Goal: Transaction & Acquisition: Purchase product/service

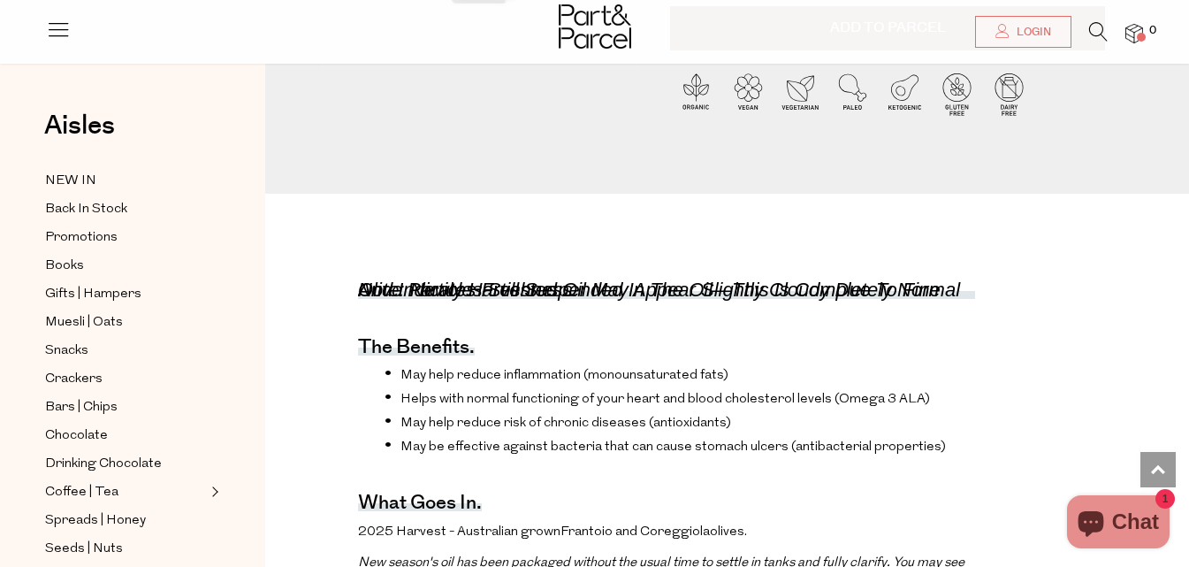
scroll to position [88, 0]
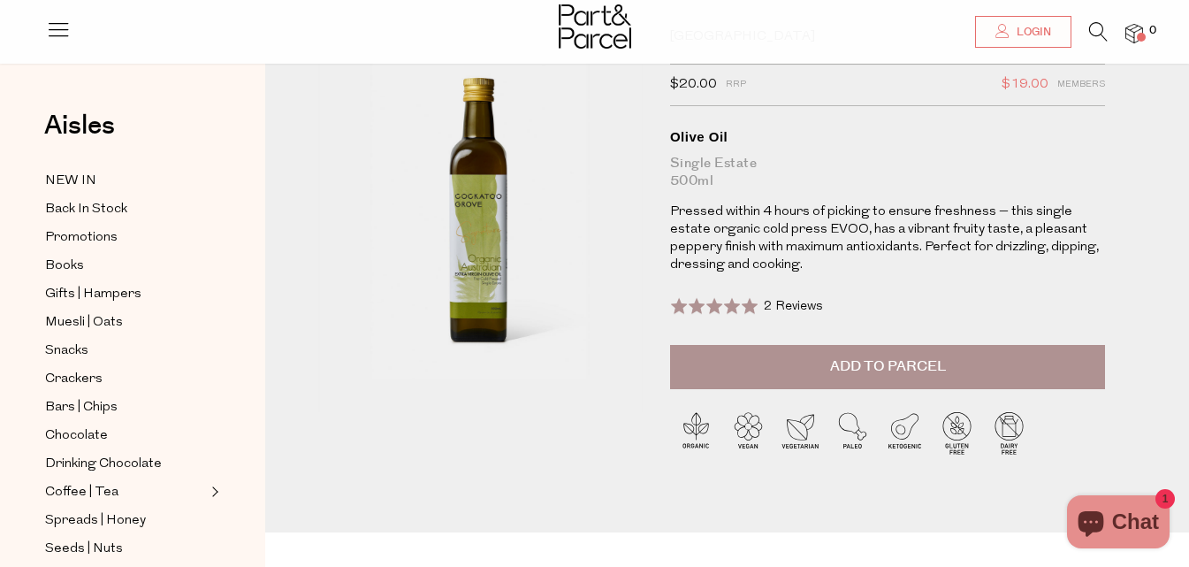
click at [872, 369] on span "Add to Parcel" at bounding box center [888, 366] width 116 height 20
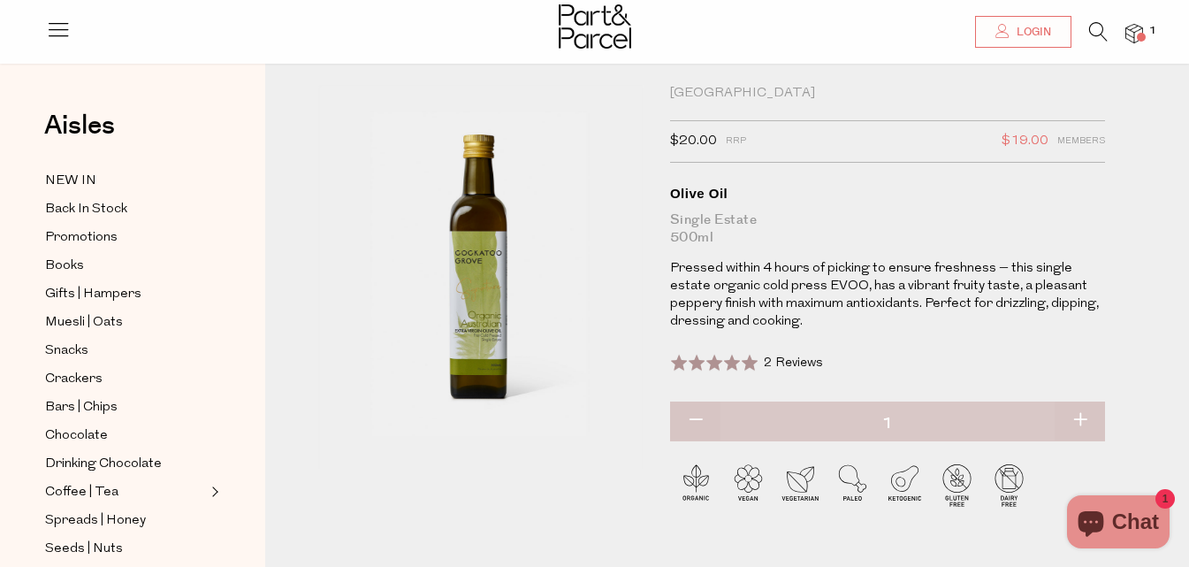
scroll to position [0, 0]
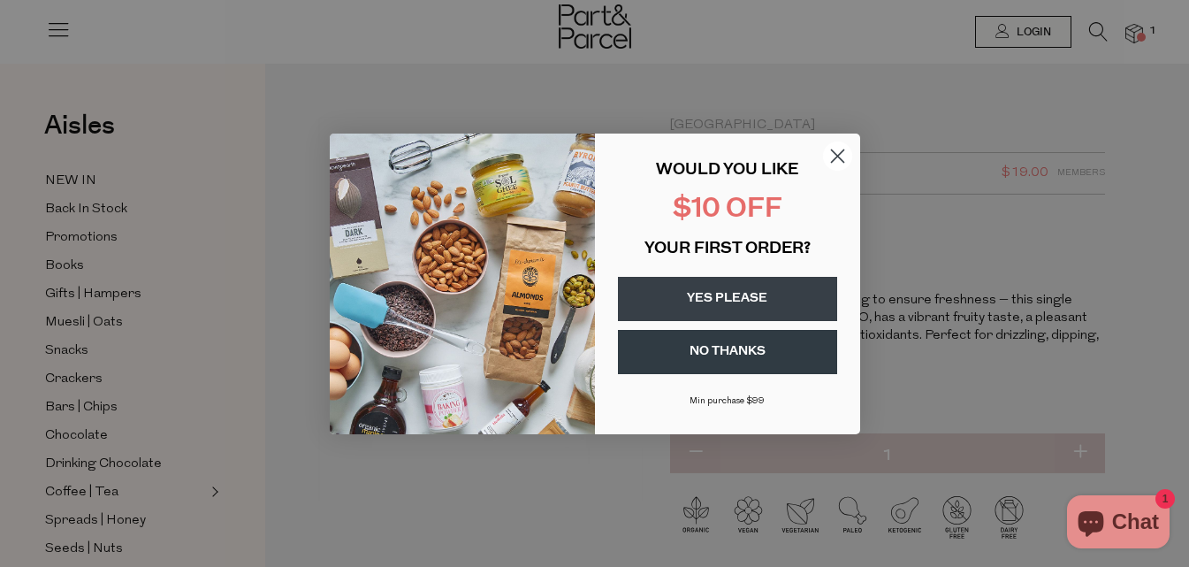
click at [736, 295] on button "YES PLEASE" at bounding box center [727, 299] width 219 height 44
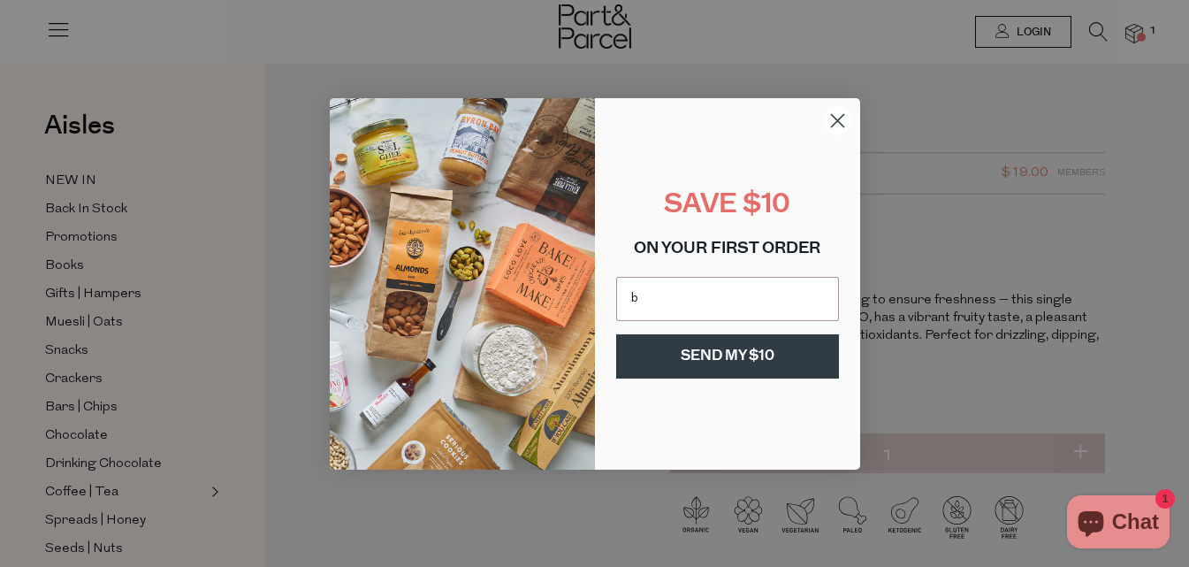
type input "[EMAIL_ADDRESS][DOMAIN_NAME]"
click at [751, 354] on button "SEND MY $10" at bounding box center [727, 356] width 223 height 44
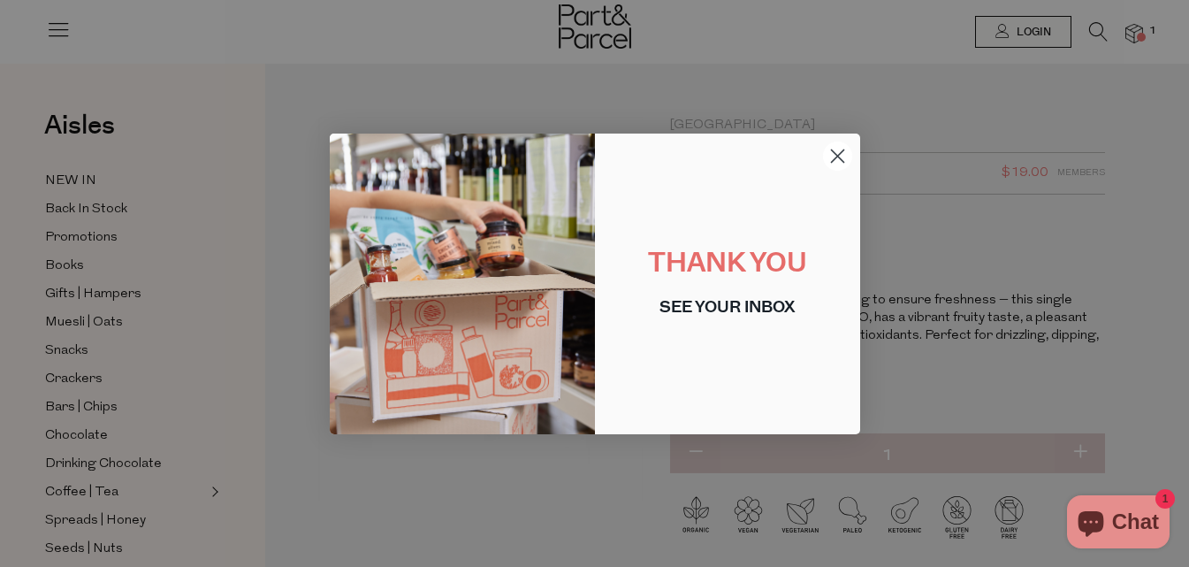
click at [837, 156] on icon "Close dialog" at bounding box center [837, 155] width 12 height 12
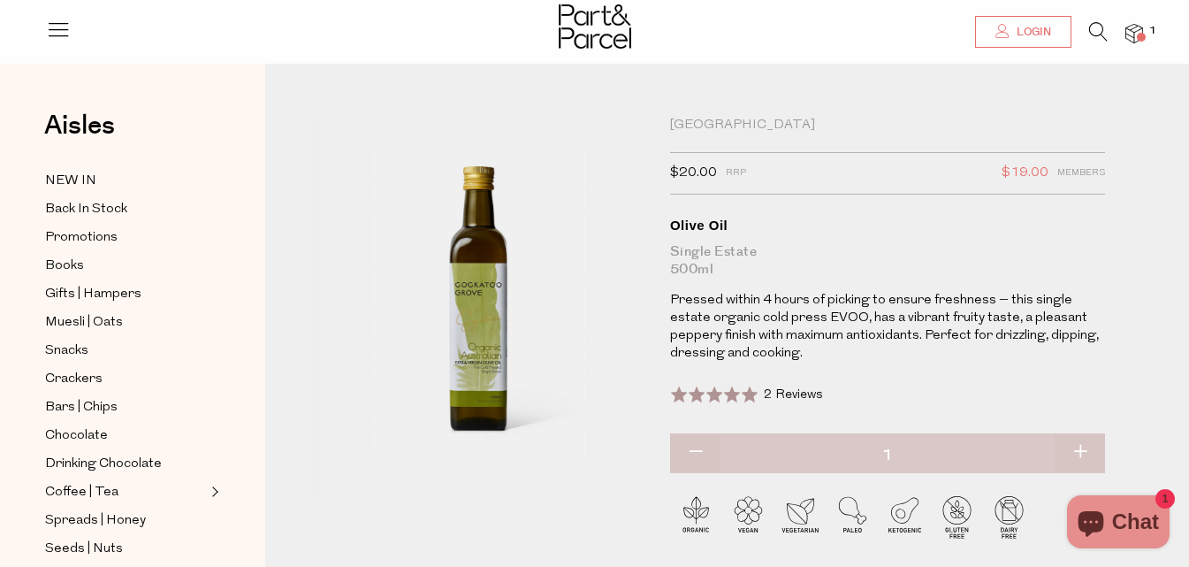
click at [1015, 31] on span "Login" at bounding box center [1031, 32] width 39 height 15
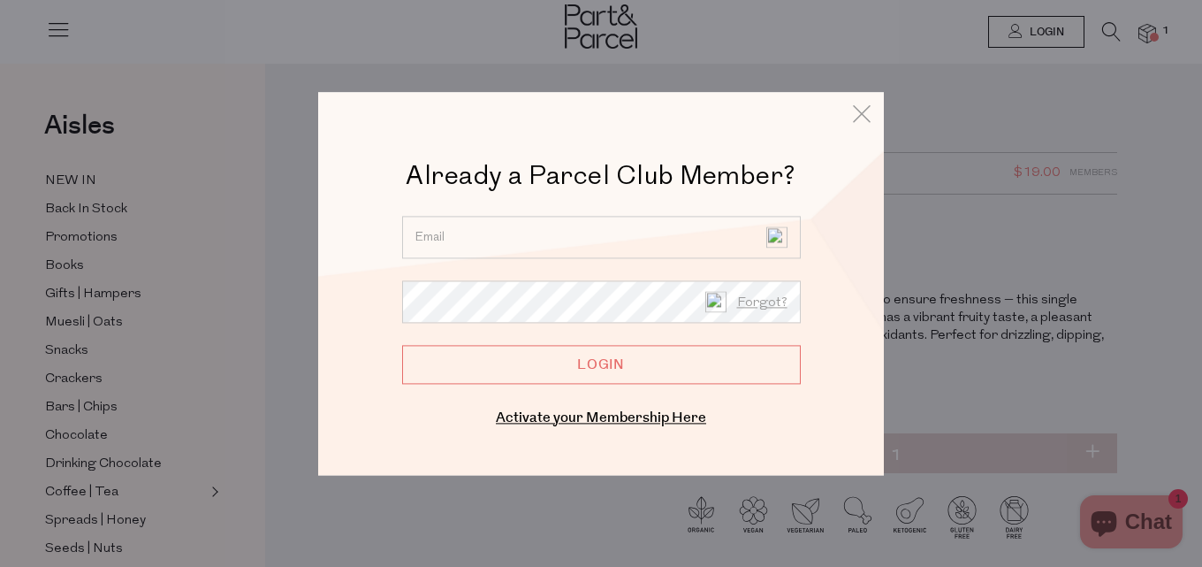
click at [494, 248] on input "email" at bounding box center [601, 237] width 399 height 42
type input "[EMAIL_ADDRESS][DOMAIN_NAME]"
click at [864, 114] on icon at bounding box center [862, 114] width 27 height 26
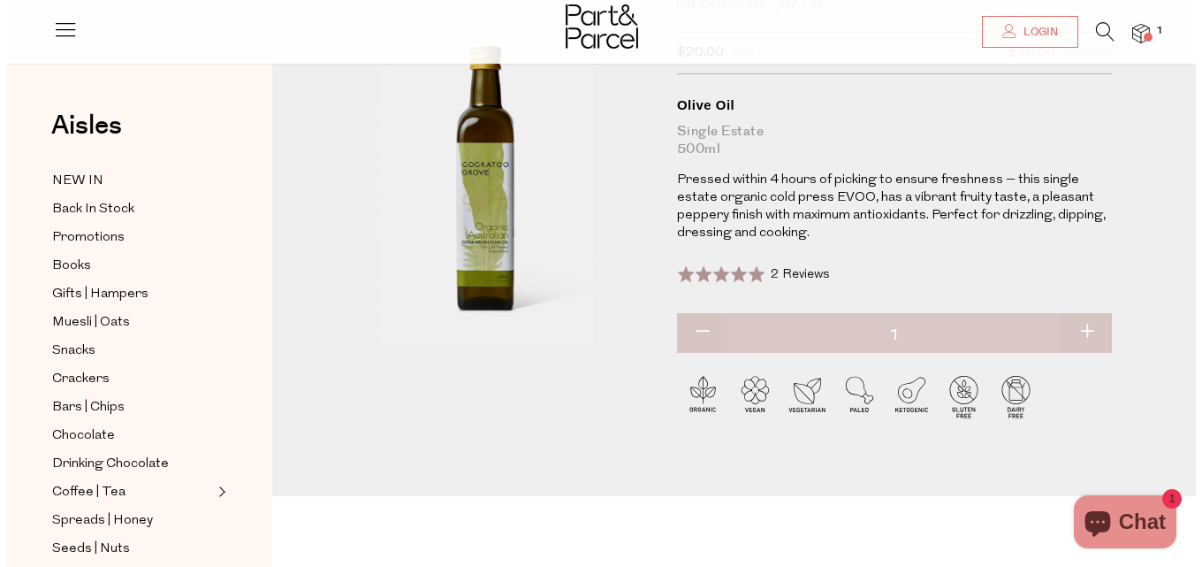
scroll to position [88, 0]
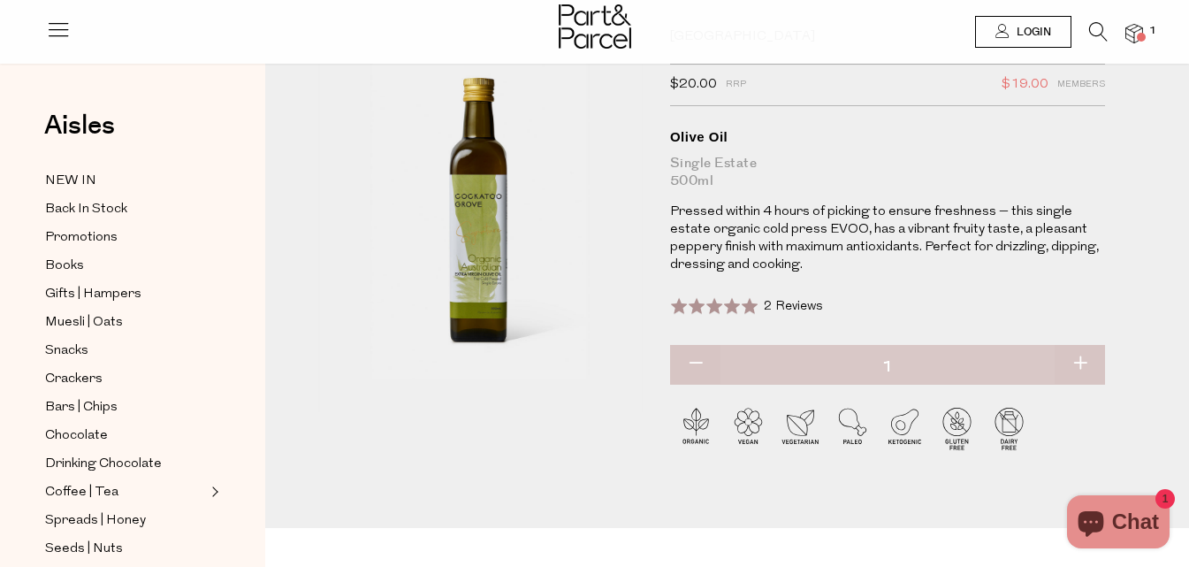
click at [1009, 28] on link "Login" at bounding box center [1023, 32] width 96 height 32
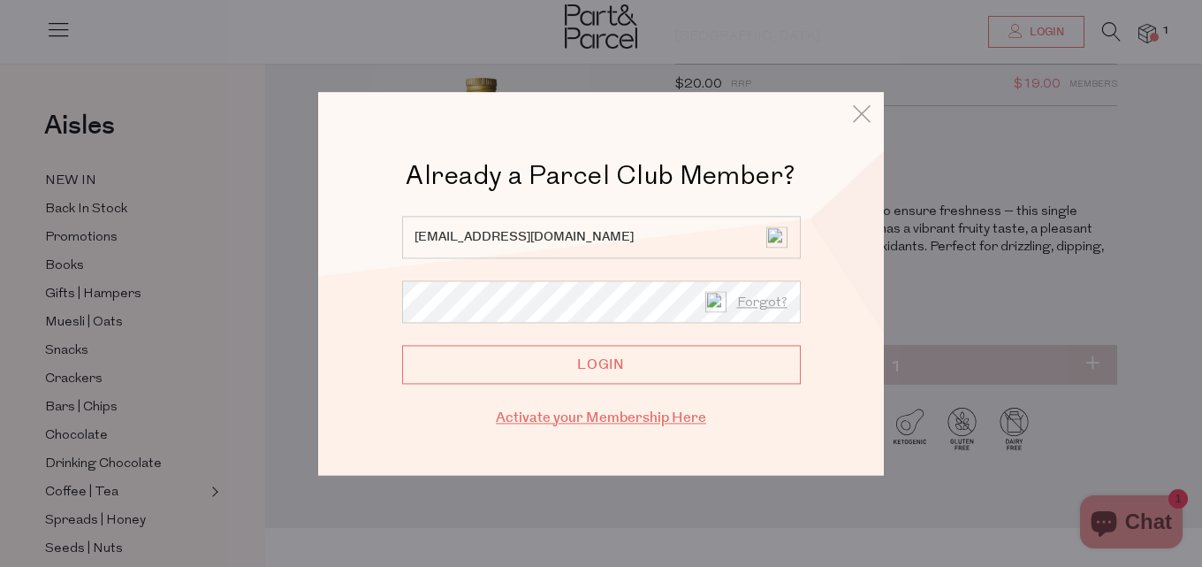
click at [653, 421] on link "Activate your Membership Here" at bounding box center [601, 418] width 210 height 20
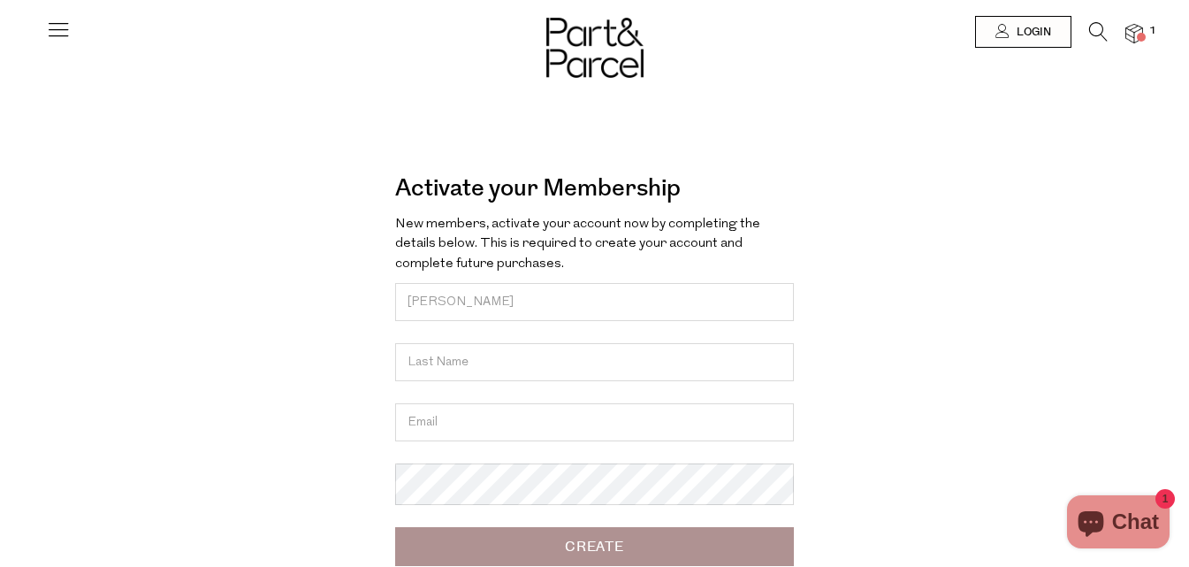
type input "Michelle"
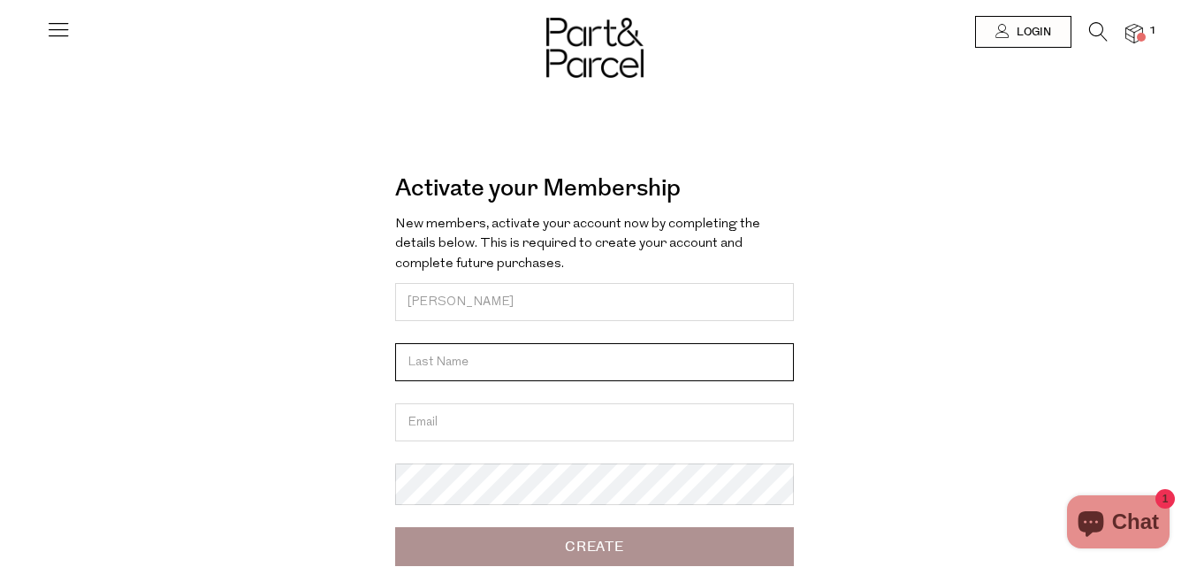
click at [448, 370] on input "text" at bounding box center [594, 362] width 399 height 38
type input "Smith"
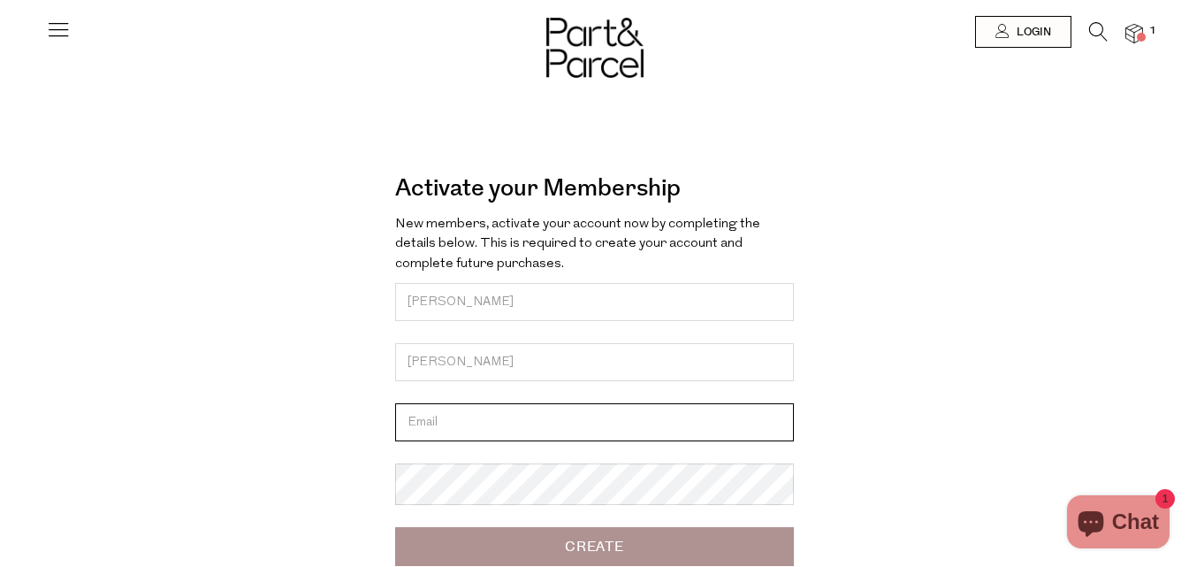
type input "bakerfamily.7@bigpond.com"
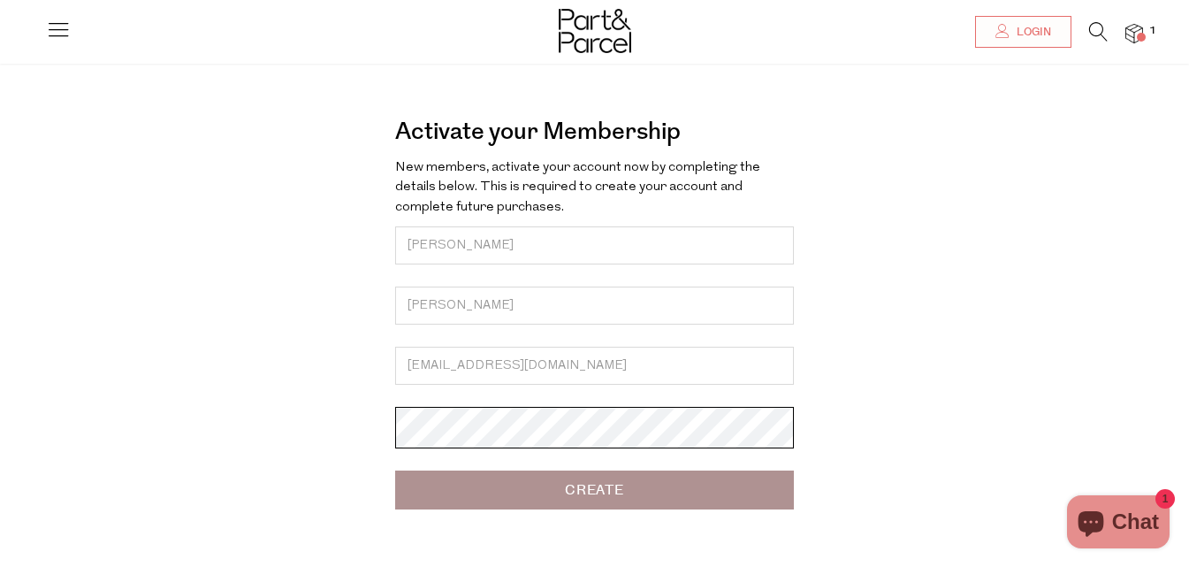
scroll to position [88, 0]
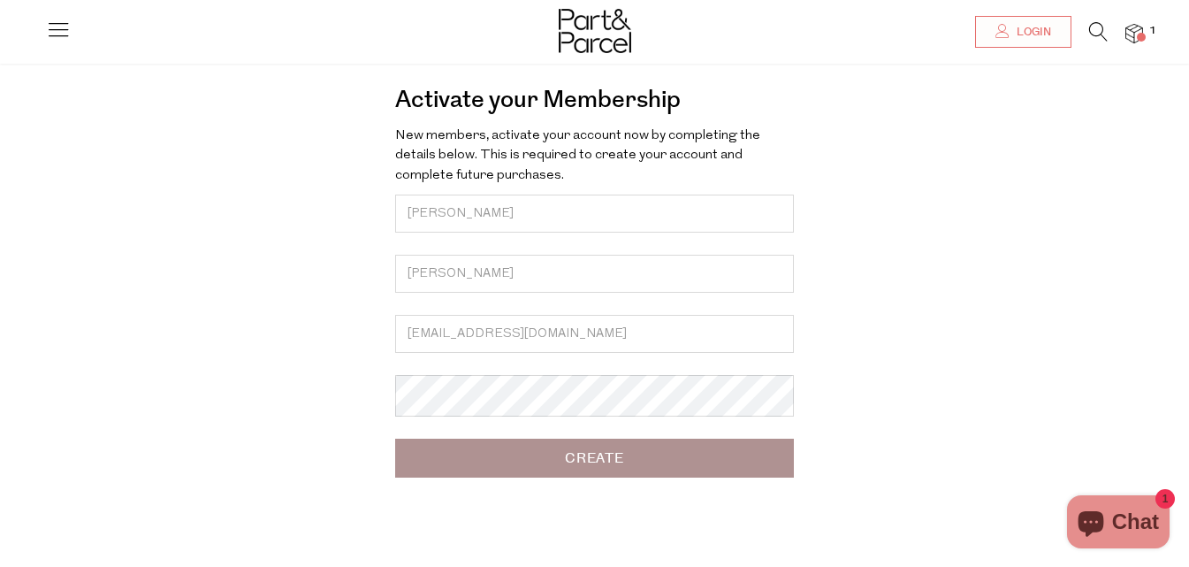
click at [597, 477] on input "Create" at bounding box center [594, 458] width 399 height 39
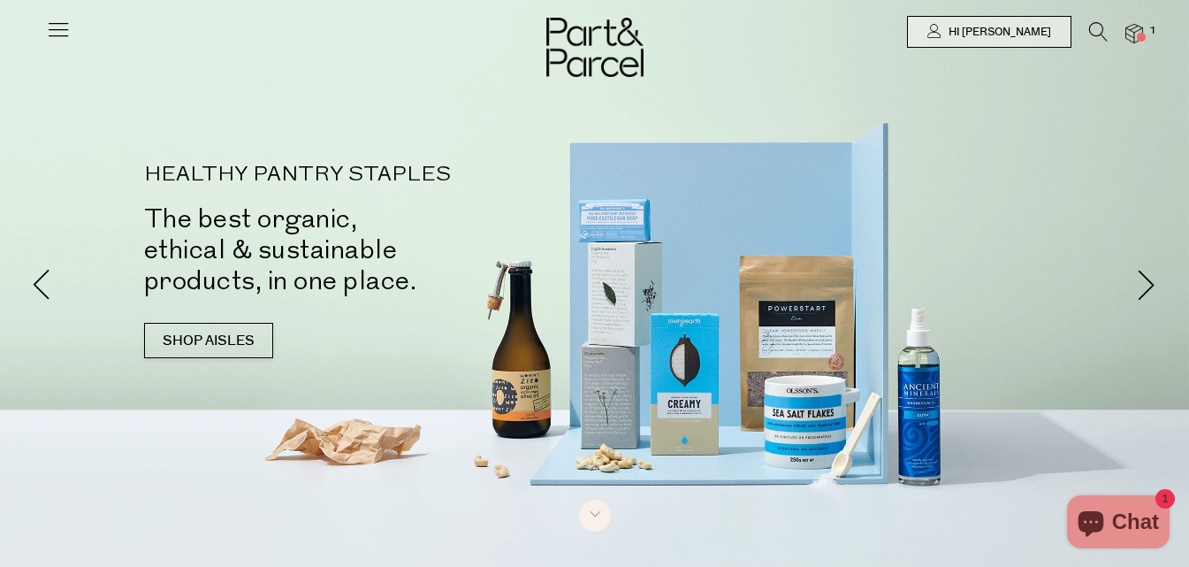
click at [1096, 31] on icon at bounding box center [1098, 31] width 19 height 19
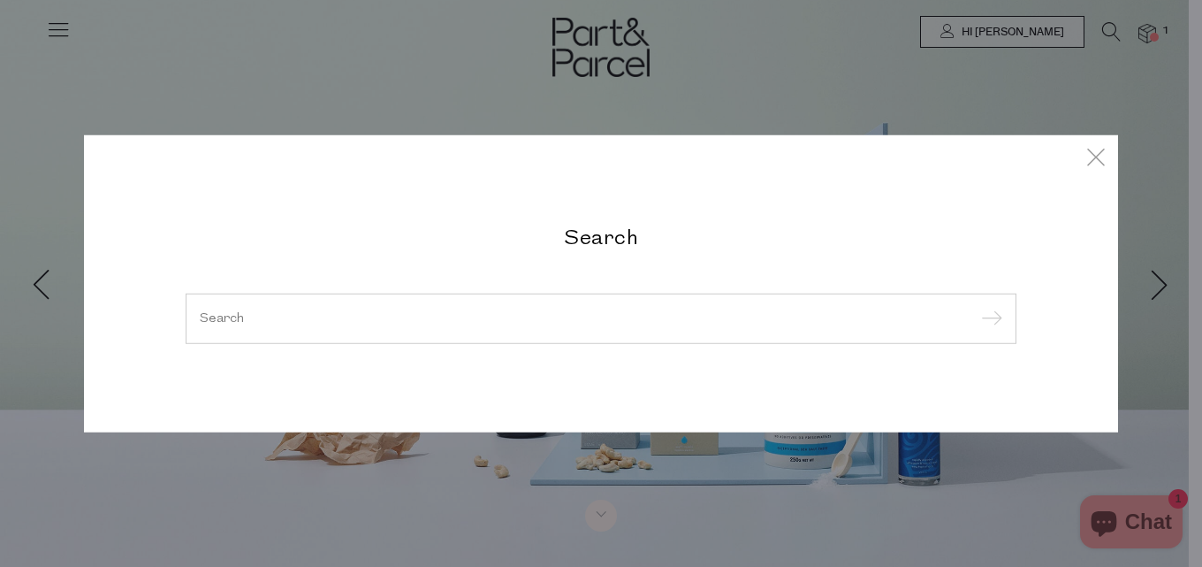
click at [1156, 34] on div "Search" at bounding box center [601, 283] width 1202 height 567
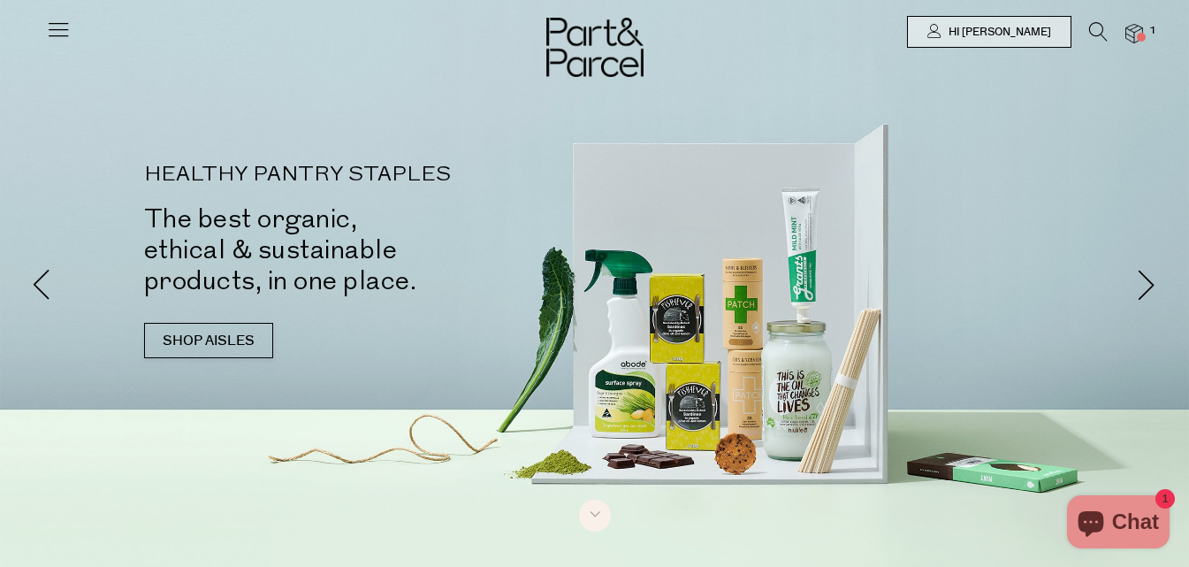
click at [1140, 35] on span at bounding box center [1141, 37] width 9 height 9
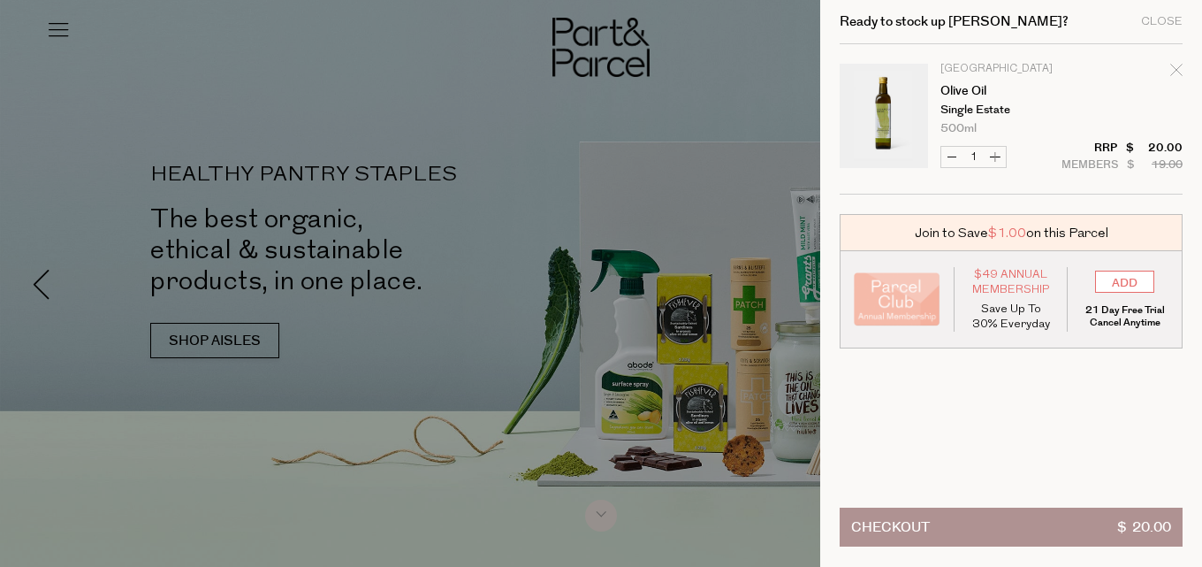
click at [994, 156] on button "Increase Olive Oil" at bounding box center [995, 157] width 21 height 20
type input "2"
click at [994, 156] on form "Image Product Total Qty Cockatoo Grove Olive Oil Single Estate 500ml Only 25 Av…" at bounding box center [1011, 119] width 343 height 150
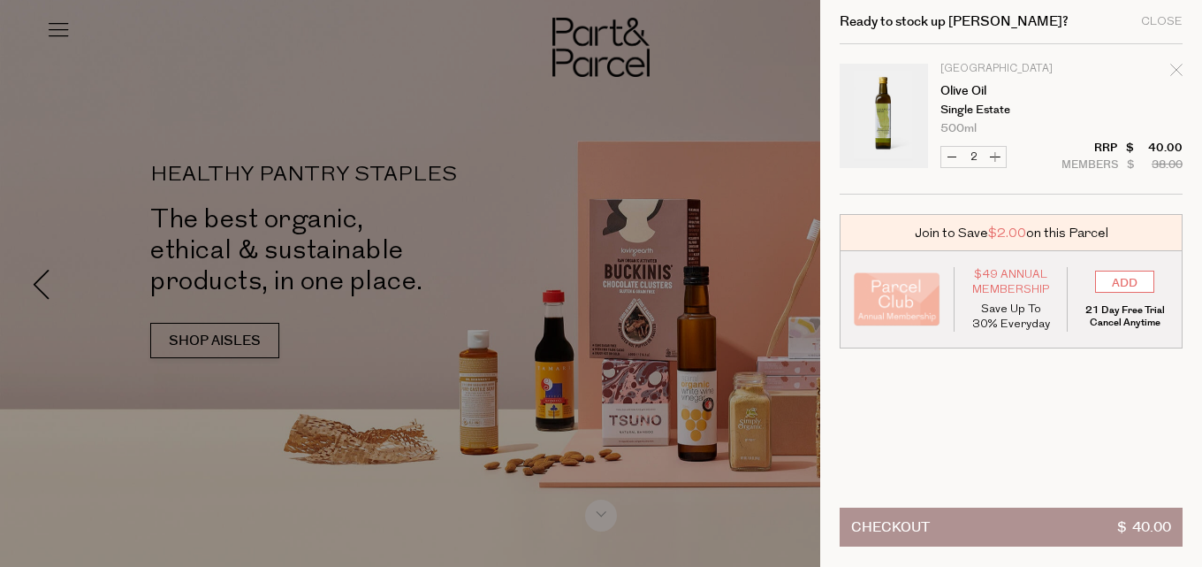
click at [996, 155] on button "Increase Olive Oil" at bounding box center [995, 157] width 21 height 20
type input "3"
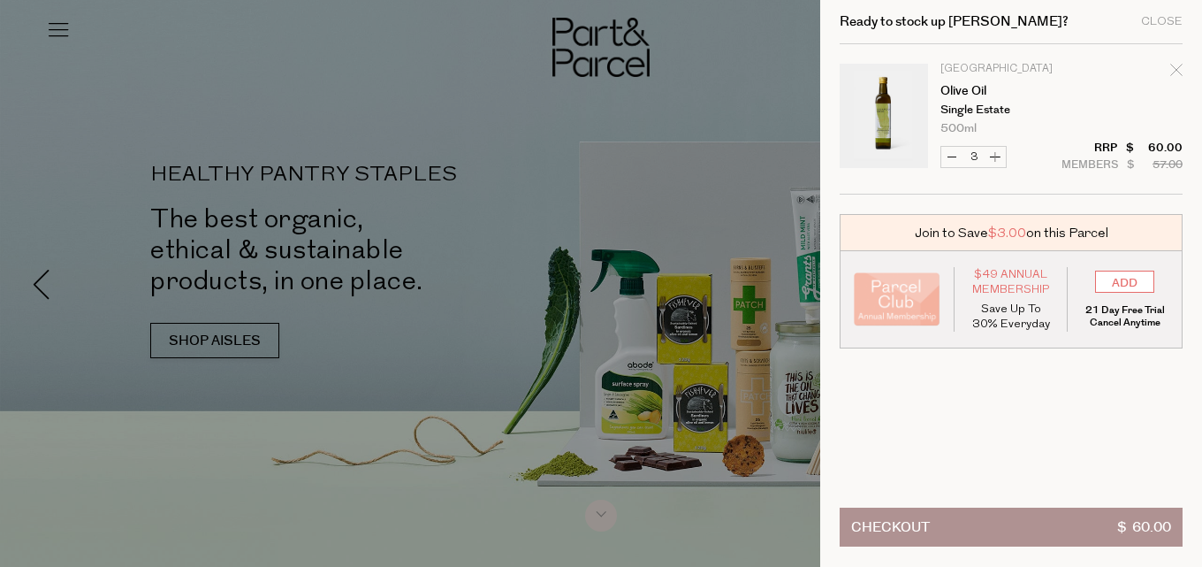
click at [988, 516] on button "Checkout $ 60.00" at bounding box center [1011, 526] width 343 height 39
